Goal: Task Accomplishment & Management: Manage account settings

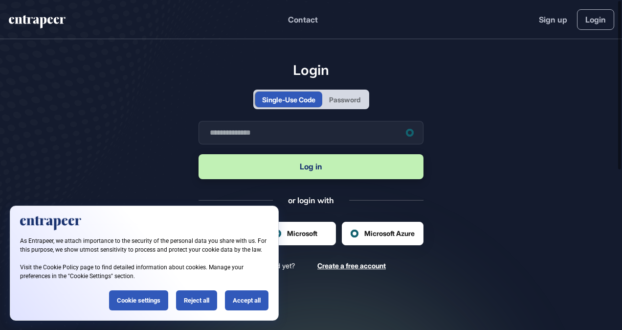
scroll to position [0, 0]
click at [251, 299] on div "Accept all" at bounding box center [247, 300] width 44 height 20
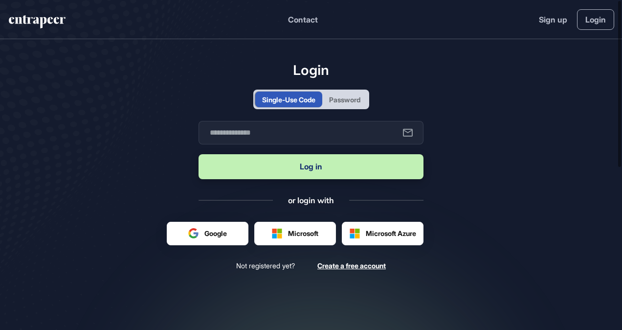
scroll to position [0, 0]
click at [290, 135] on input "text" at bounding box center [311, 132] width 225 height 23
type input "**********"
click at [287, 173] on button "Log in" at bounding box center [311, 166] width 225 height 25
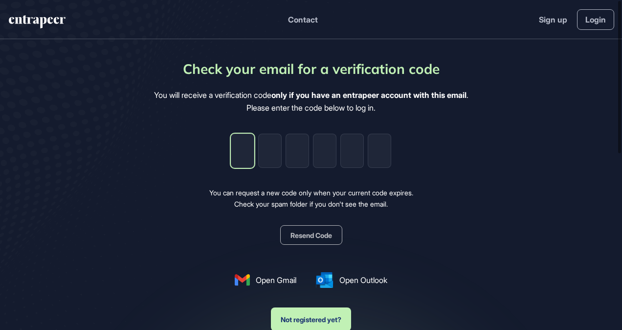
type input "*"
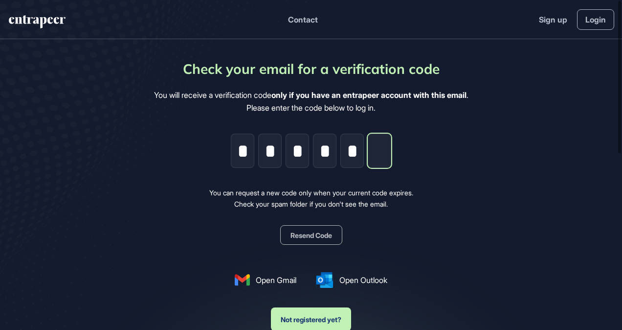
type input "*"
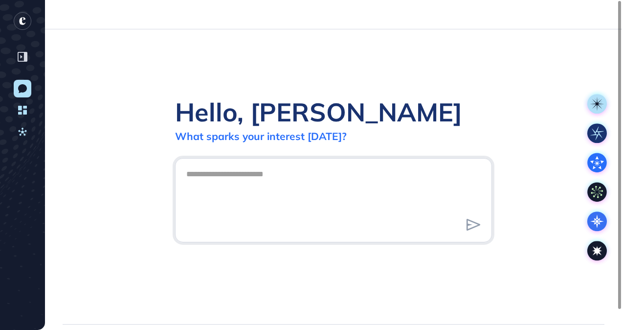
scroll to position [0, 0]
